Goal: Task Accomplishment & Management: Complete application form

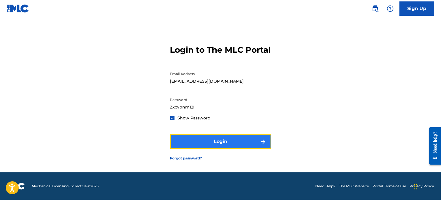
click at [235, 145] on button "Login" at bounding box center [220, 142] width 101 height 14
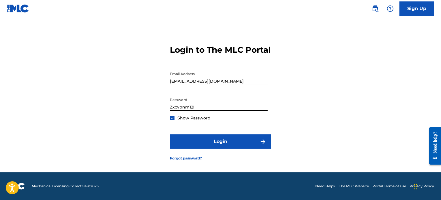
click at [189, 110] on input "Zxcvbnm12!" at bounding box center [218, 103] width 97 height 16
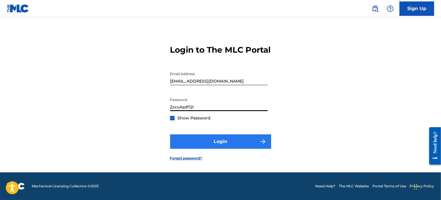
type input "ZxcvAsdf12!"
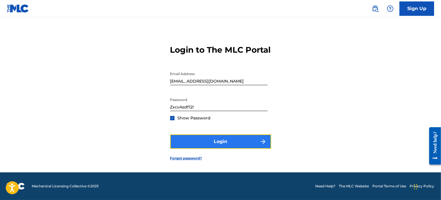
click at [229, 144] on button "Login" at bounding box center [220, 142] width 101 height 14
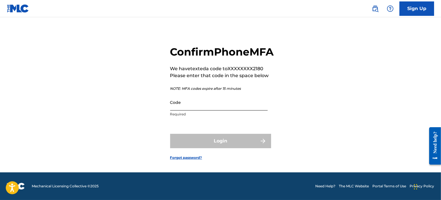
click at [180, 110] on input "Code" at bounding box center [218, 102] width 97 height 16
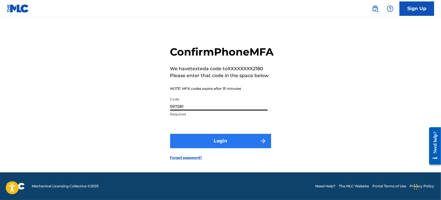
type input "597281"
click at [218, 146] on button "Login" at bounding box center [220, 141] width 101 height 14
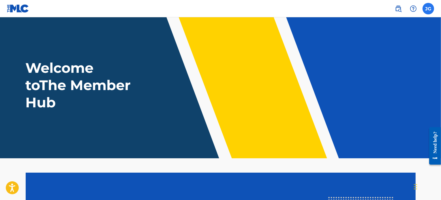
click at [425, 10] on label at bounding box center [428, 9] width 12 height 12
click at [428, 9] on input "[PERSON_NAME] [EMAIL_ADDRESS][DOMAIN_NAME] Notification Preferences Profile Log…" at bounding box center [428, 9] width 0 height 0
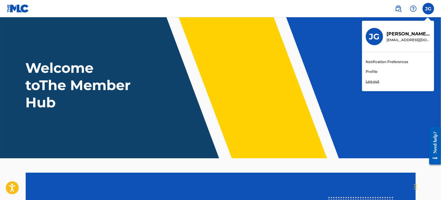
click at [372, 71] on link "Profile" at bounding box center [371, 71] width 12 height 5
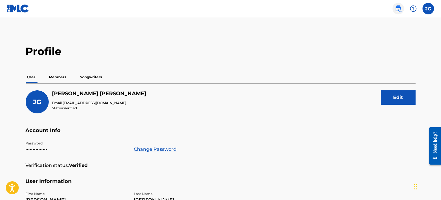
click at [398, 9] on img at bounding box center [397, 8] width 7 height 7
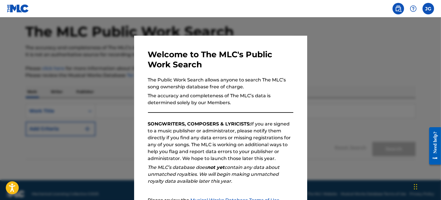
scroll to position [32, 0]
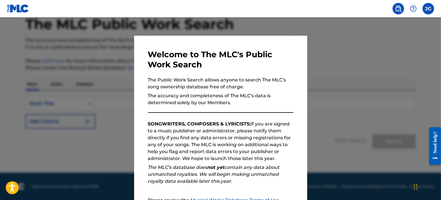
click at [371, 98] on div at bounding box center [220, 117] width 441 height 200
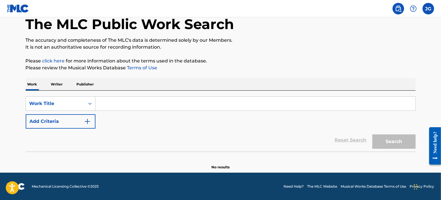
click at [58, 85] on p "Writer" at bounding box center [56, 84] width 15 height 12
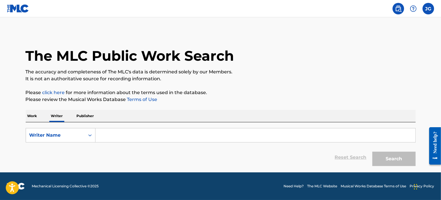
click at [86, 117] on p "Publisher" at bounding box center [85, 116] width 21 height 12
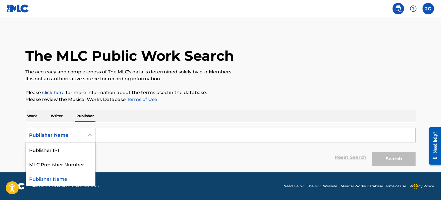
click at [90, 136] on icon "Search Form" at bounding box center [90, 136] width 6 height 6
click at [54, 152] on div "Publisher IPI" at bounding box center [60, 150] width 69 height 14
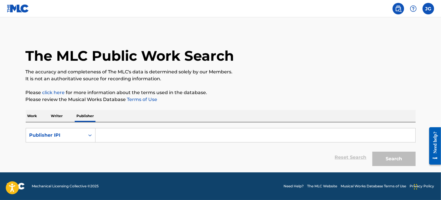
click at [102, 138] on input "Search Form" at bounding box center [255, 136] width 320 height 14
click at [58, 115] on p "Writer" at bounding box center [56, 116] width 15 height 12
click at [89, 136] on icon "Search Form" at bounding box center [89, 136] width 3 height 2
click at [58, 150] on div "Writer IPI" at bounding box center [60, 150] width 69 height 14
click at [31, 117] on p "Work" at bounding box center [32, 116] width 13 height 12
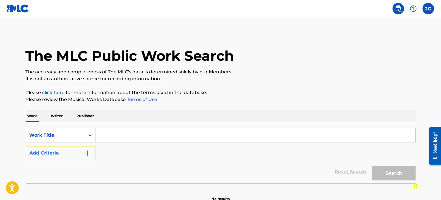
click at [47, 152] on button "Add Criteria" at bounding box center [61, 153] width 70 height 14
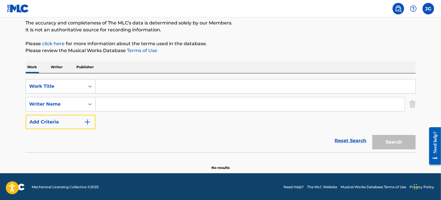
scroll to position [50, 0]
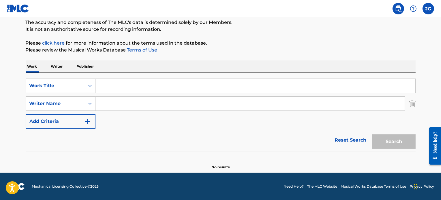
click at [109, 105] on input "Search Form" at bounding box center [249, 104] width 309 height 14
type input "[PERSON_NAME]"
click at [86, 67] on p "Publisher" at bounding box center [85, 67] width 21 height 12
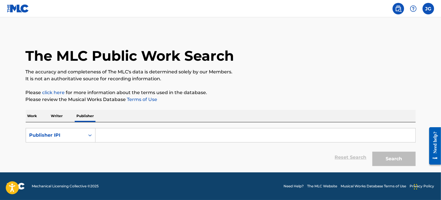
click at [110, 134] on input "Search Form" at bounding box center [255, 136] width 320 height 14
click at [31, 117] on p "Work" at bounding box center [32, 116] width 13 height 12
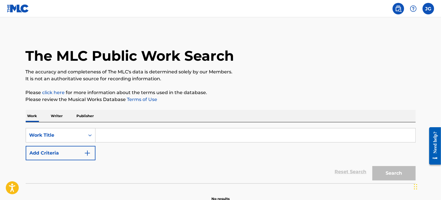
click at [116, 137] on input "Search Form" at bounding box center [255, 136] width 320 height 14
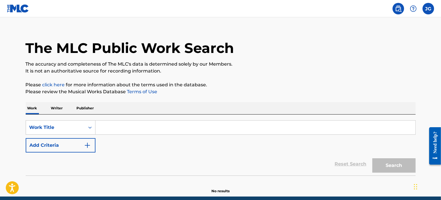
scroll to position [3, 0]
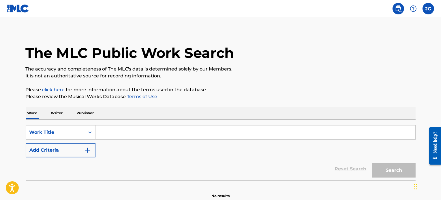
click at [398, 11] on img at bounding box center [397, 8] width 7 height 7
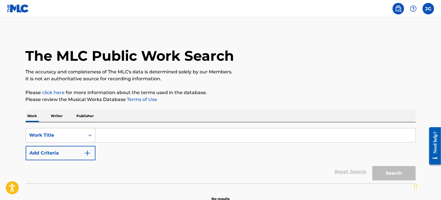
click at [397, 11] on img at bounding box center [397, 8] width 7 height 7
click at [20, 8] on img at bounding box center [18, 8] width 22 height 8
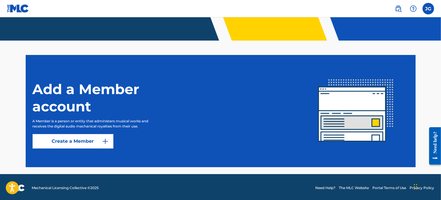
scroll to position [119, 0]
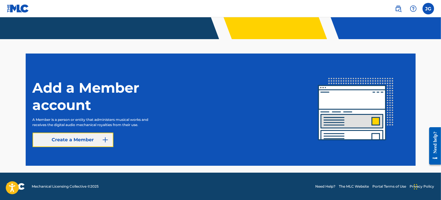
click at [107, 138] on img at bounding box center [105, 140] width 7 height 7
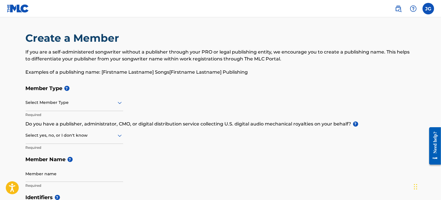
scroll to position [29, 0]
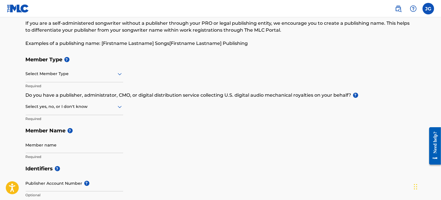
click at [119, 73] on icon at bounding box center [119, 74] width 7 height 7
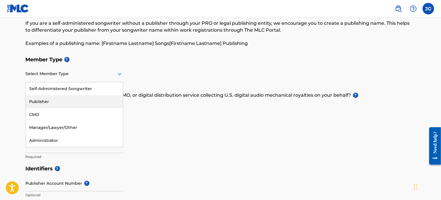
click at [43, 102] on div "Publisher" at bounding box center [74, 101] width 97 height 13
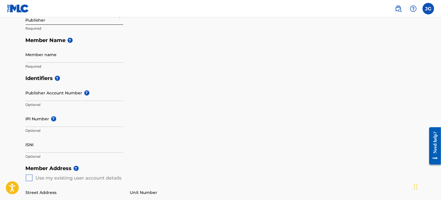
scroll to position [0, 0]
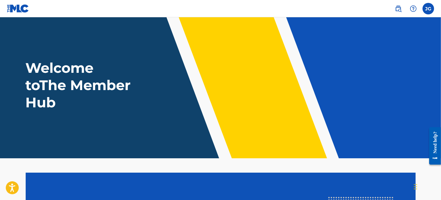
scroll to position [119, 0]
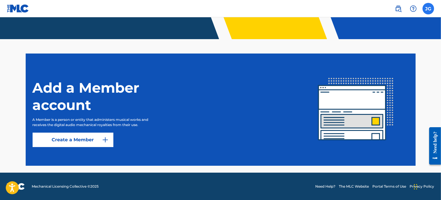
click at [426, 10] on label at bounding box center [428, 9] width 12 height 12
click at [428, 9] on input "[PERSON_NAME] [EMAIL_ADDRESS][DOMAIN_NAME] Notification Preferences Profile Log…" at bounding box center [428, 9] width 0 height 0
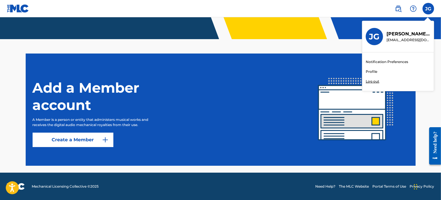
click at [373, 81] on p "Log out" at bounding box center [372, 81] width 14 height 5
click at [428, 9] on input "[PERSON_NAME] [EMAIL_ADDRESS][DOMAIN_NAME] Notification Preferences Profile Log…" at bounding box center [428, 9] width 0 height 0
